Goal: Transaction & Acquisition: Purchase product/service

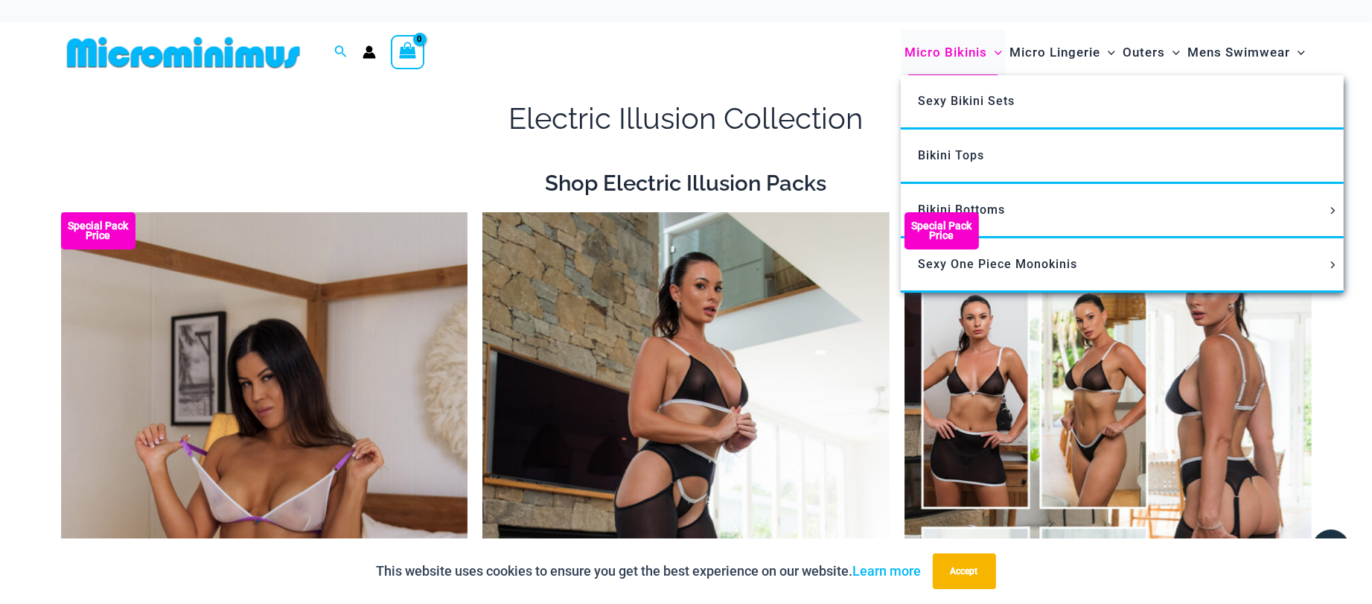
click at [957, 56] on span "Micro Bikinis" at bounding box center [945, 52] width 83 height 38
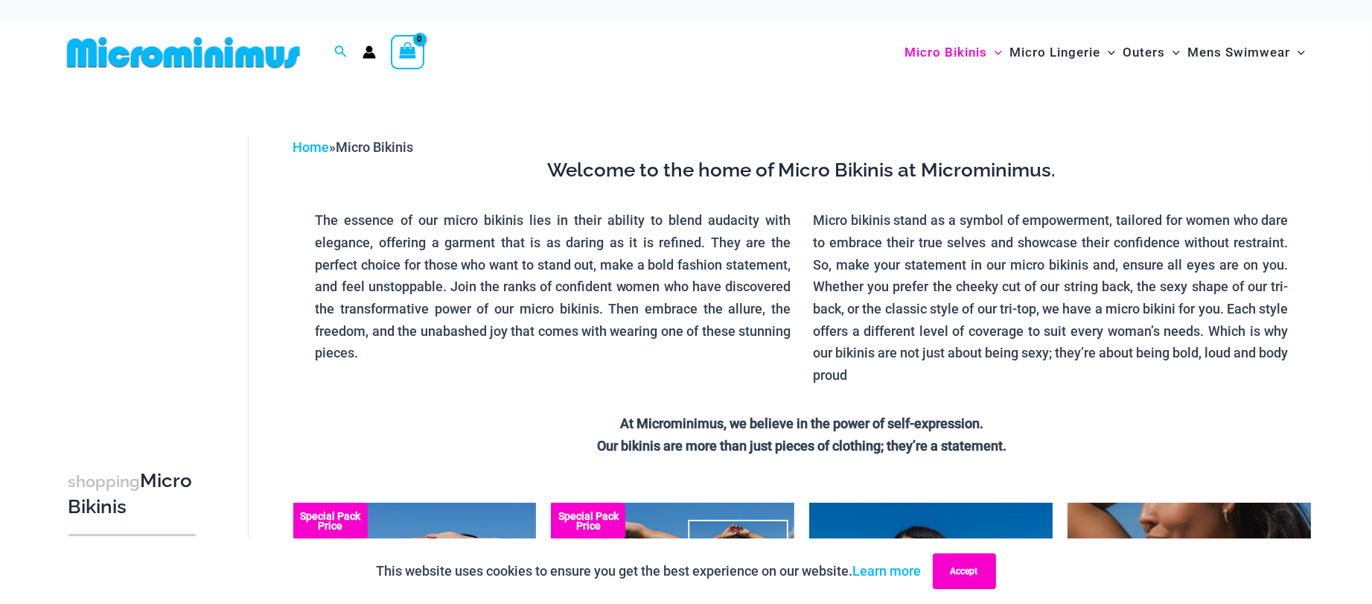
click at [996, 567] on button "Accept" at bounding box center [964, 571] width 63 height 36
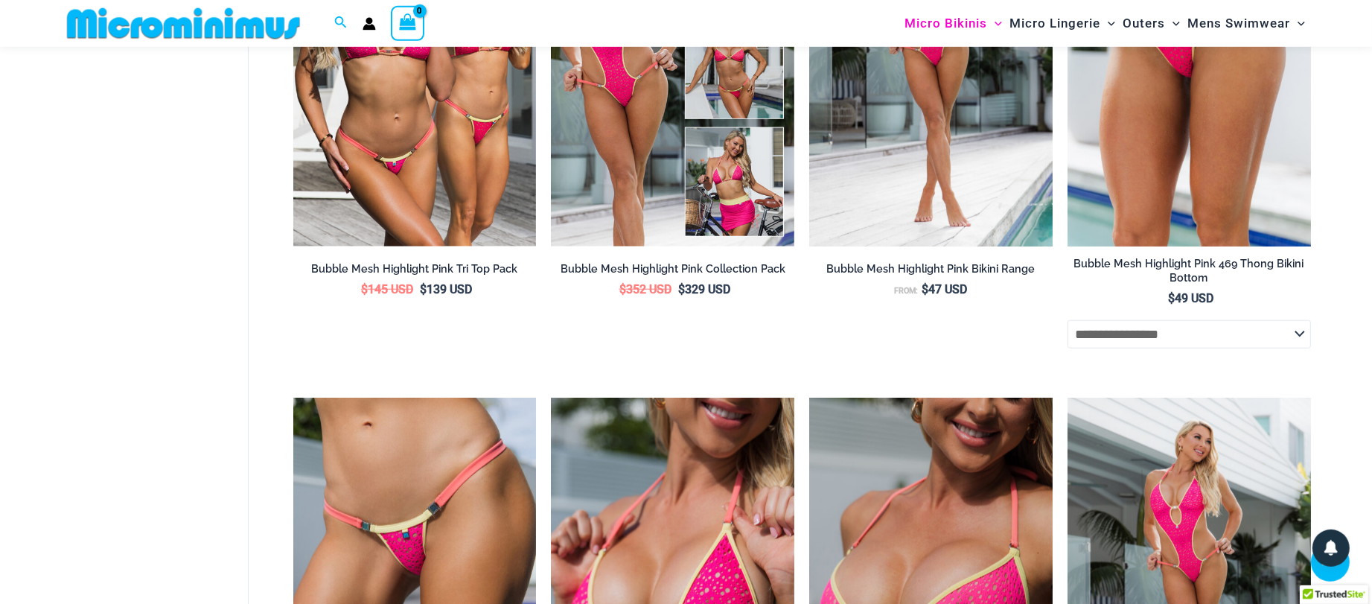
scroll to position [1836, 0]
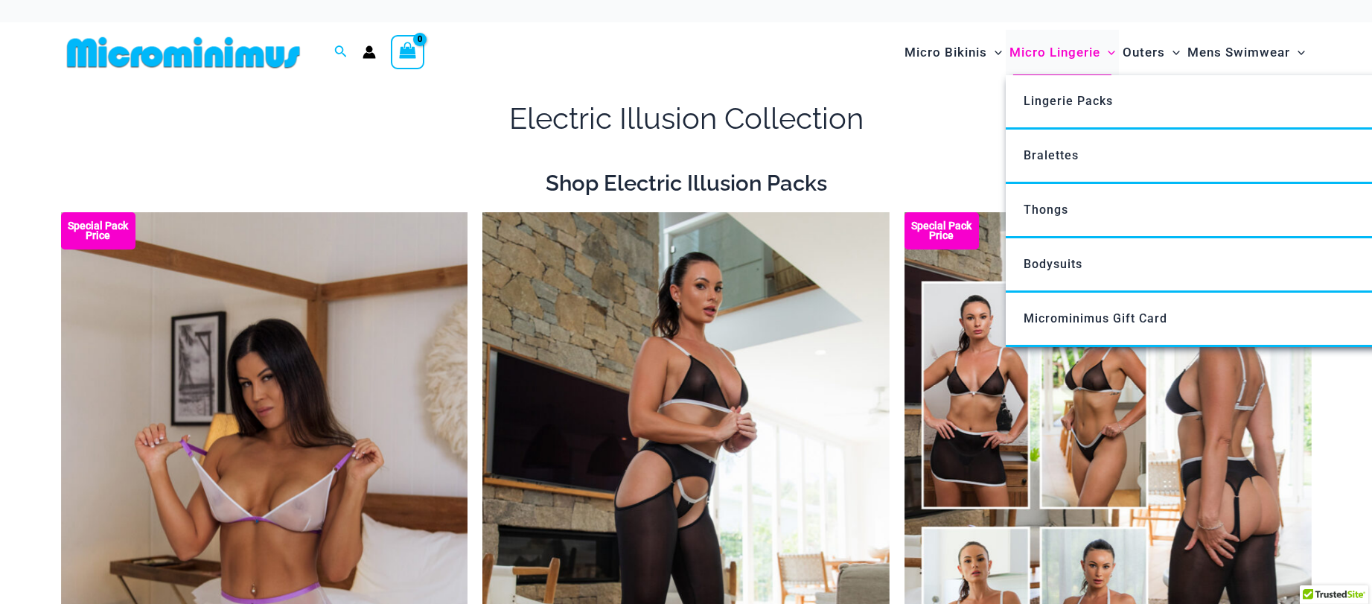
click at [1077, 55] on span "Micro Lingerie" at bounding box center [1054, 52] width 91 height 38
